Goal: Check status: Check status

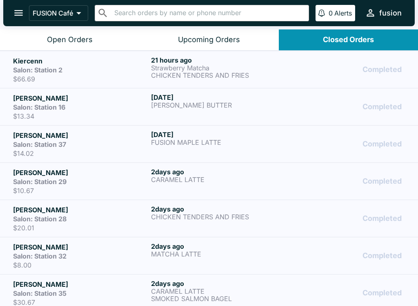
scroll to position [1, 0]
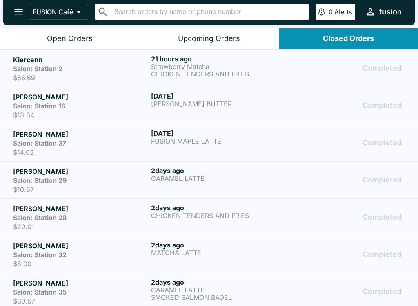
click at [222, 130] on h6 "[DATE]" at bounding box center [218, 133] width 135 height 8
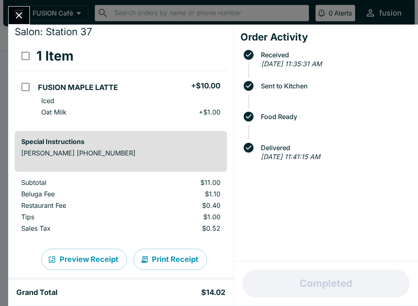
scroll to position [24, 0]
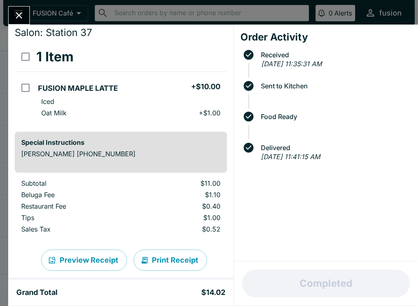
click at [172, 253] on button "Print Receipt" at bounding box center [171, 259] width 74 height 21
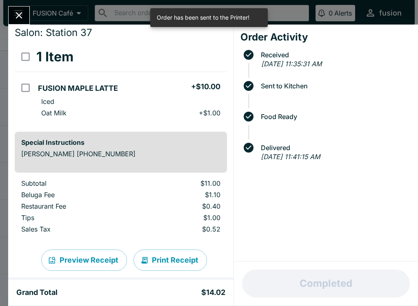
click at [19, 9] on button "Close" at bounding box center [19, 16] width 21 height 18
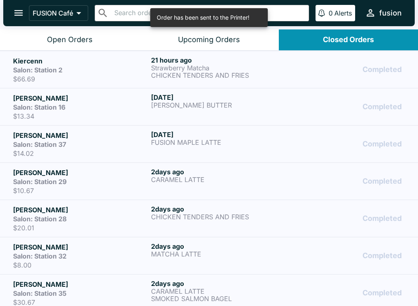
click at [223, 96] on h6 "[DATE]" at bounding box center [218, 97] width 135 height 8
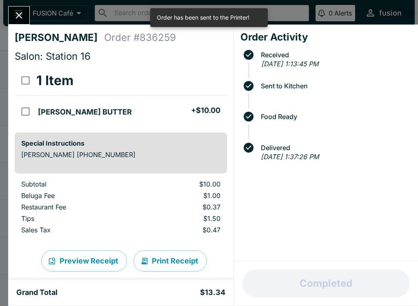
click at [176, 256] on button "Print Receipt" at bounding box center [171, 260] width 74 height 21
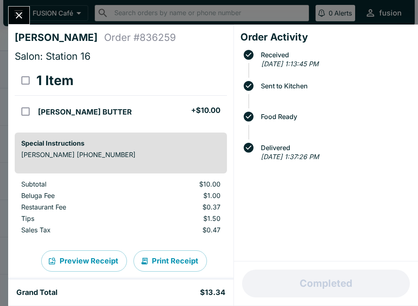
click at [14, 9] on button "Close" at bounding box center [19, 16] width 21 height 18
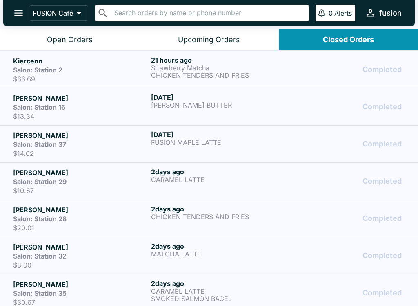
click at [215, 66] on p "Strawberry Matcha" at bounding box center [218, 67] width 135 height 7
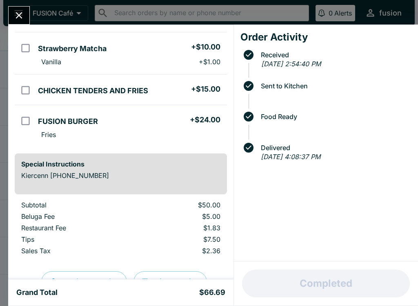
scroll to position [71, 0]
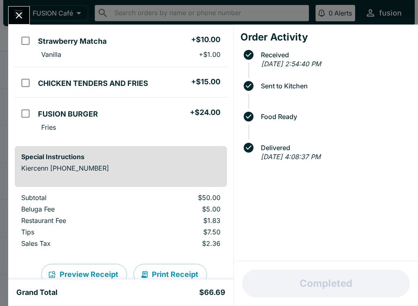
click at [170, 266] on button "Print Receipt" at bounding box center [171, 273] width 74 height 21
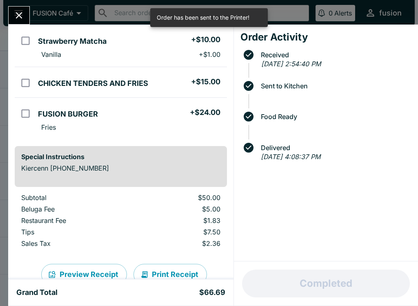
click at [25, 17] on icon "Close" at bounding box center [18, 15] width 11 height 11
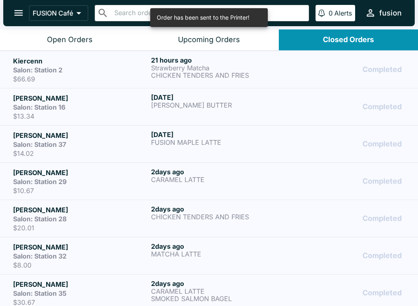
click at [86, 30] on button "Open Orders" at bounding box center [69, 39] width 139 height 21
